Goal: Task Accomplishment & Management: Manage account settings

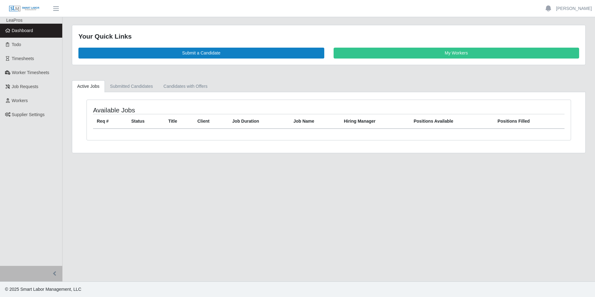
click at [24, 34] on link "Dashboard" at bounding box center [31, 31] width 62 height 14
click at [32, 31] on span "Dashboard" at bounding box center [22, 30] width 21 height 5
click at [31, 29] on span "Dashboard" at bounding box center [22, 30] width 21 height 5
